Goal: Obtain resource: Download file/media

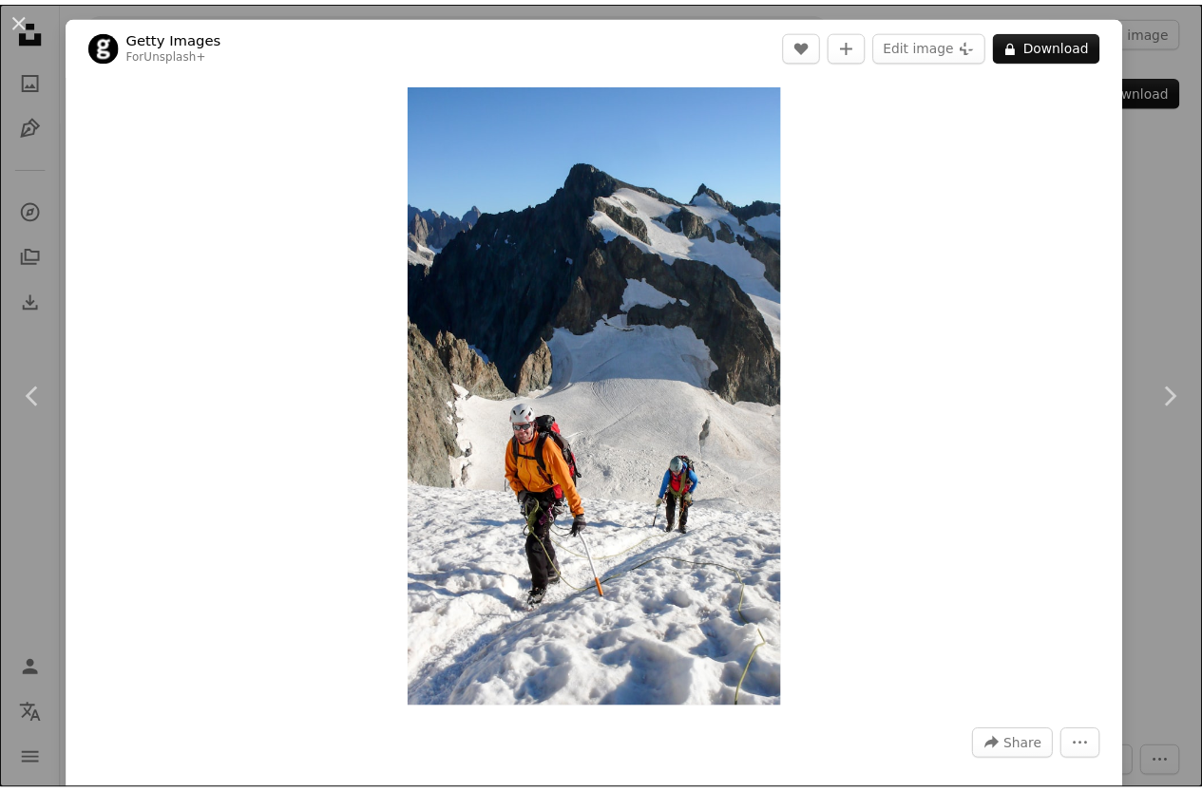
scroll to position [961, 0]
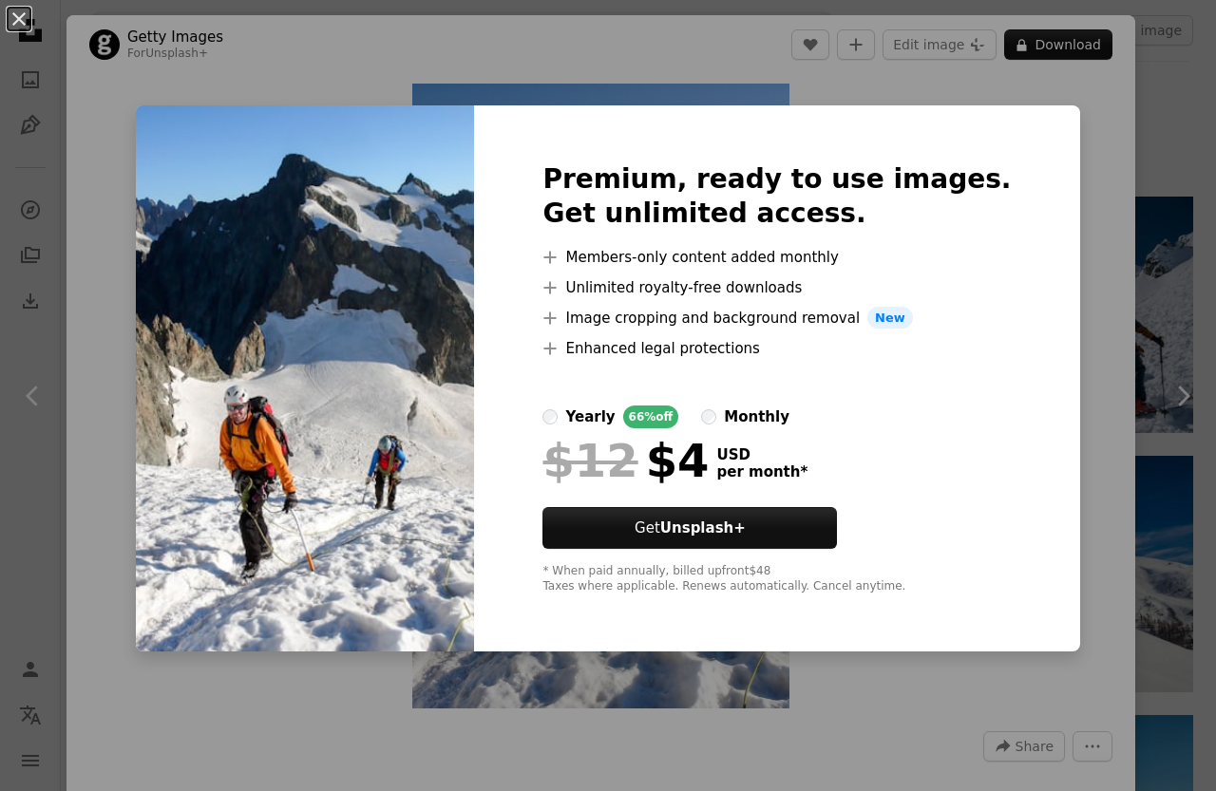
click at [1062, 151] on div "An X shape Premium, ready to use images. Get unlimited access. A plus sign Memb…" at bounding box center [608, 395] width 1216 height 791
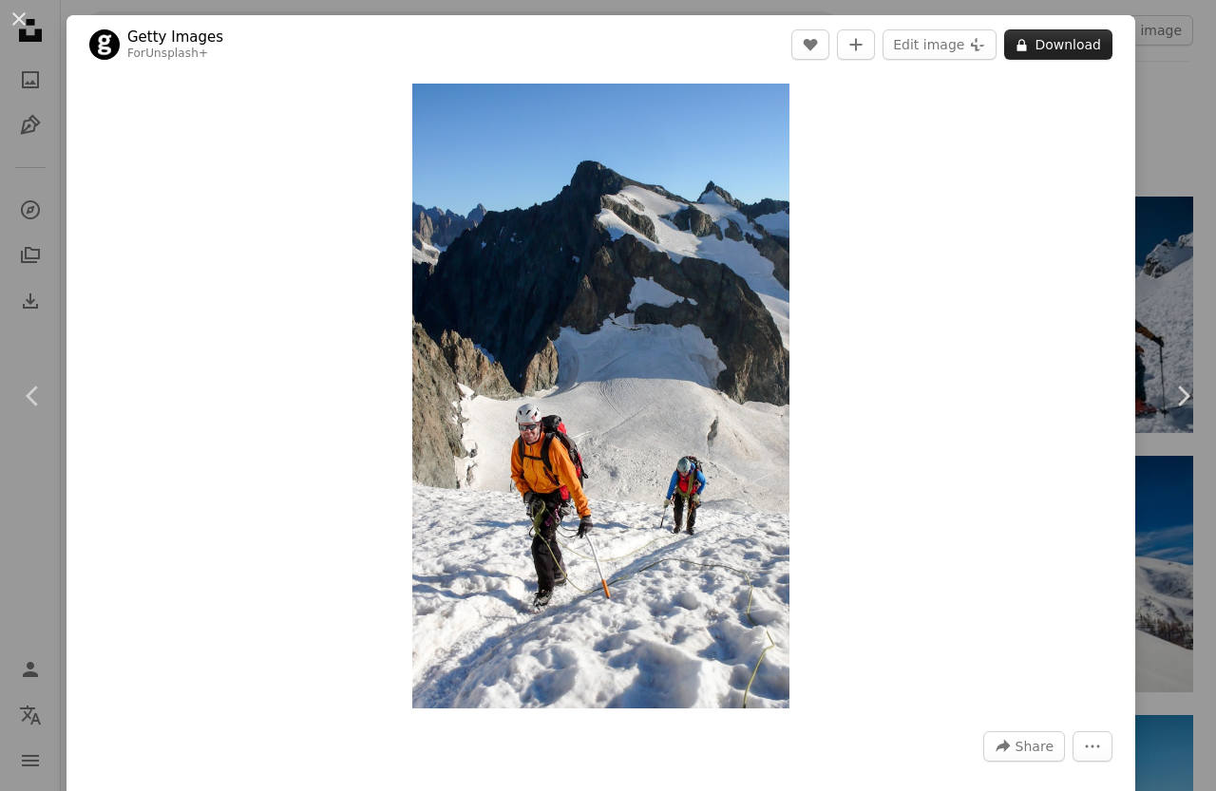
click at [1046, 51] on button "A lock Download" at bounding box center [1058, 44] width 108 height 30
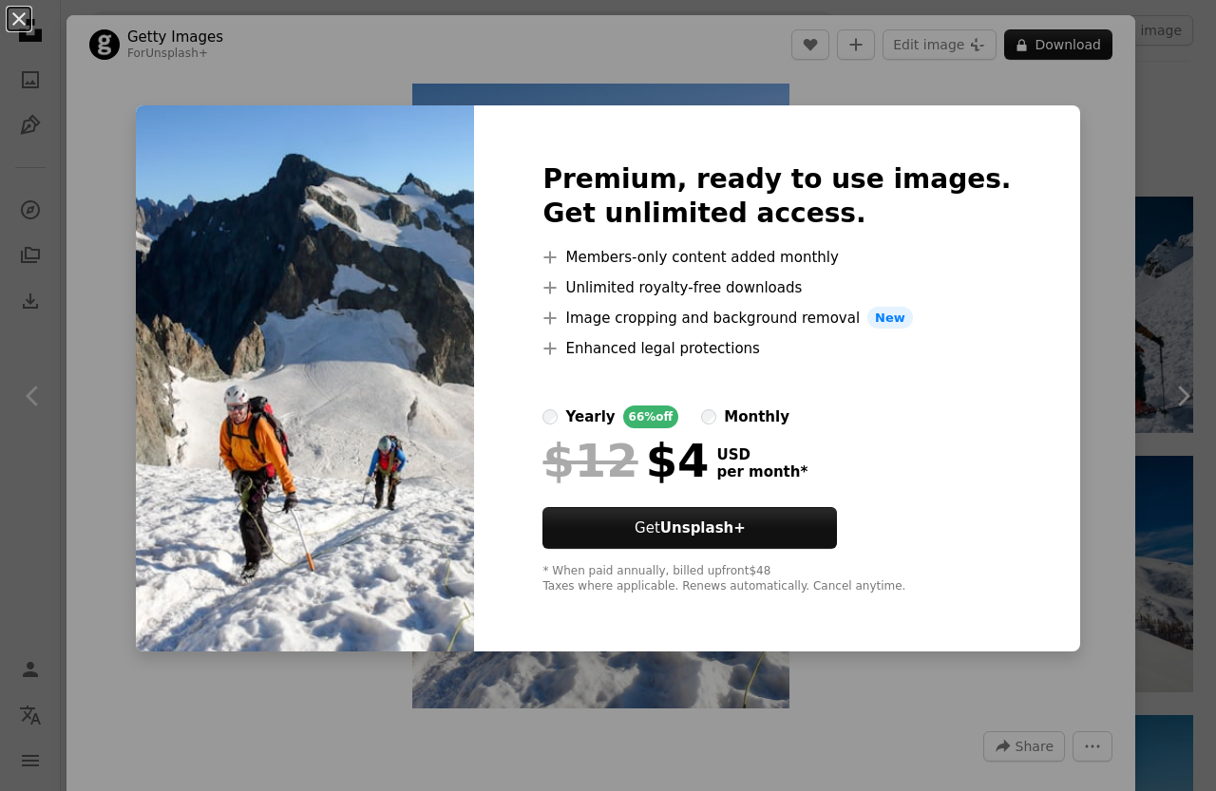
click at [1055, 149] on div "An X shape Premium, ready to use images. Get unlimited access. A plus sign Memb…" at bounding box center [608, 395] width 1216 height 791
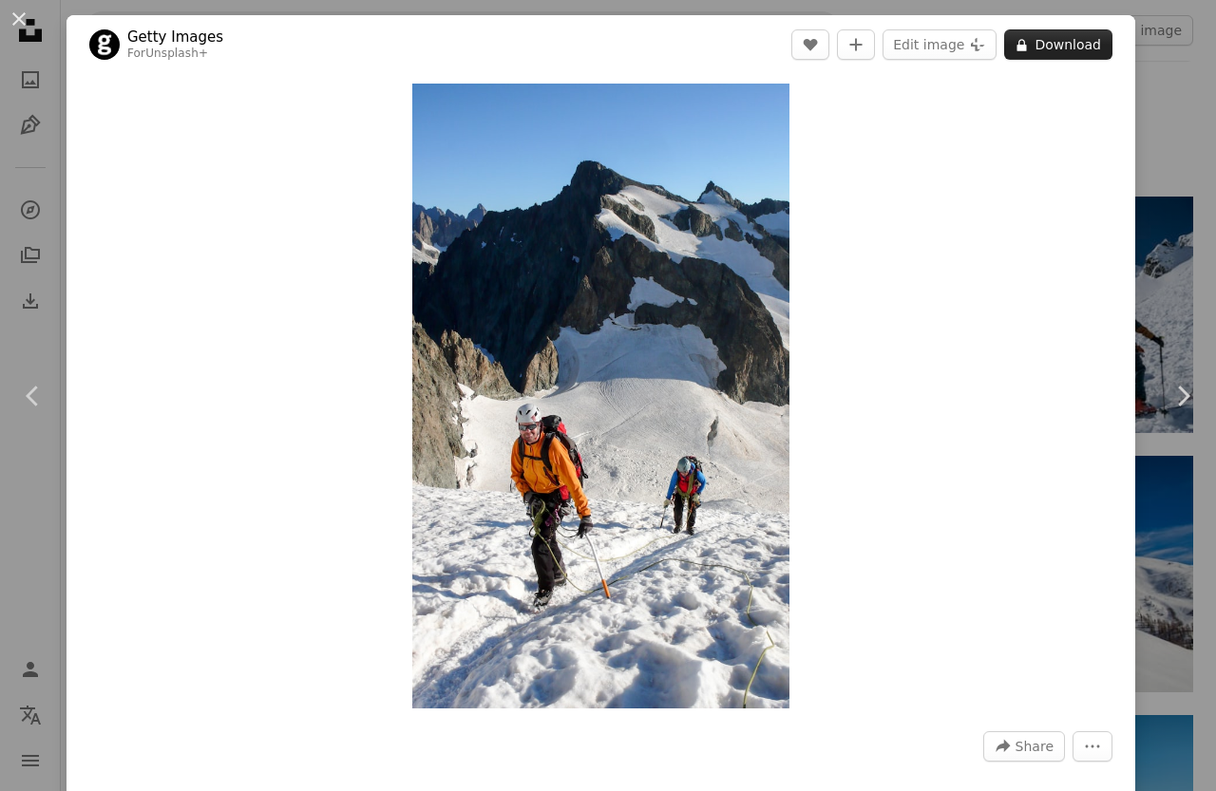
click at [1038, 45] on button "A lock Download" at bounding box center [1058, 44] width 108 height 30
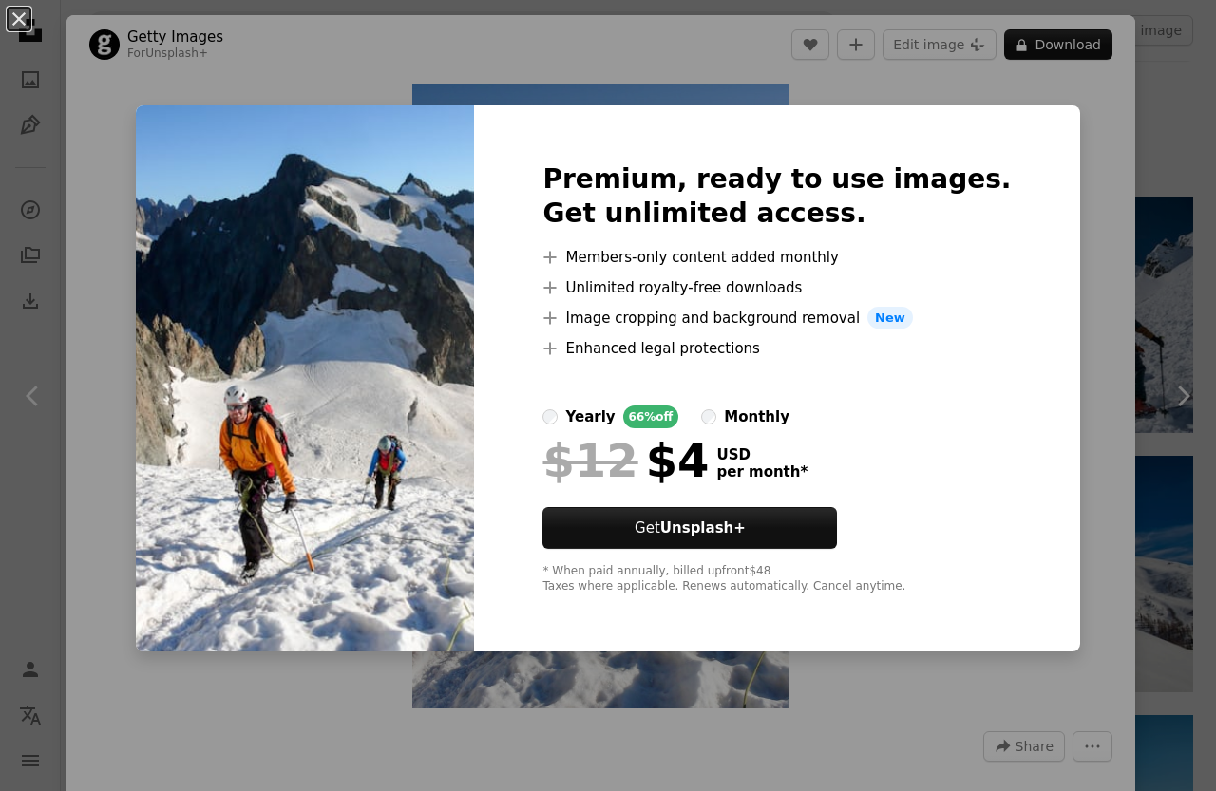
drag, startPoint x: 1061, startPoint y: 217, endPoint x: 850, endPoint y: 334, distance: 241.6
click at [1063, 217] on div "An X shape Premium, ready to use images. Get unlimited access. A plus sign Memb…" at bounding box center [608, 395] width 1216 height 791
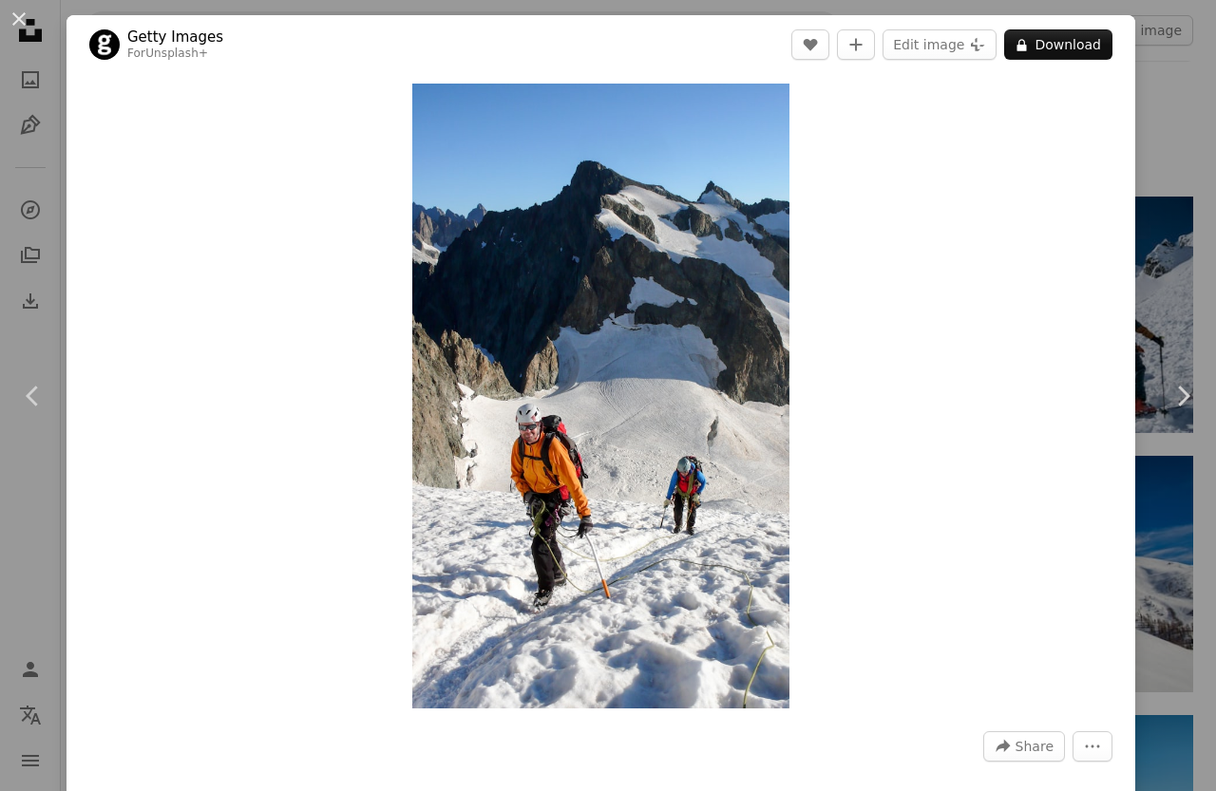
click at [1170, 100] on div "An X shape Chevron left Chevron right Getty Images For Unsplash+ A heart A plus…" at bounding box center [608, 395] width 1216 height 791
